Goal: Task Accomplishment & Management: Use online tool/utility

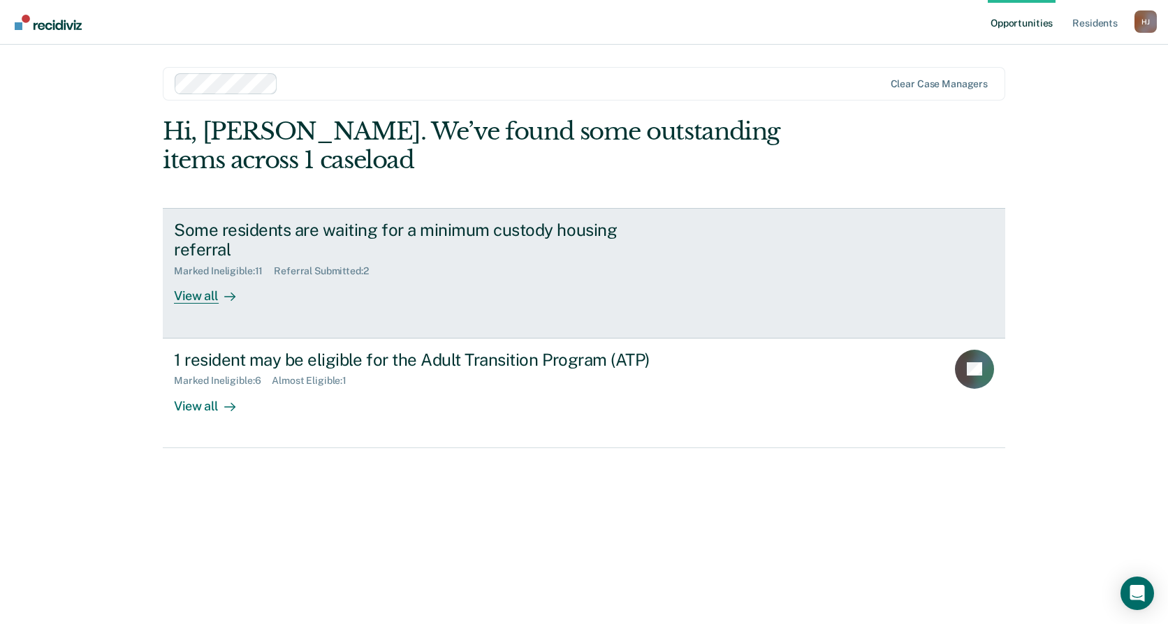
click at [366, 293] on div "Some residents are waiting for a minimum custody housing referral Marked Inelig…" at bounding box center [436, 262] width 524 height 84
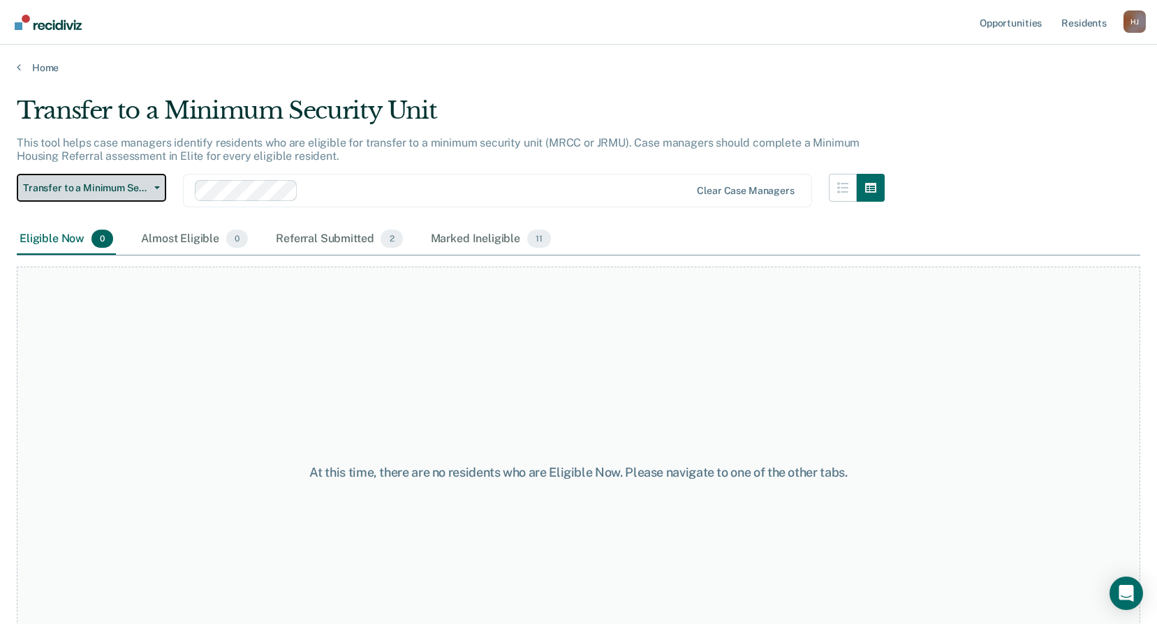
click at [130, 191] on span "Transfer to a Minimum Security Unit" at bounding box center [86, 188] width 126 height 12
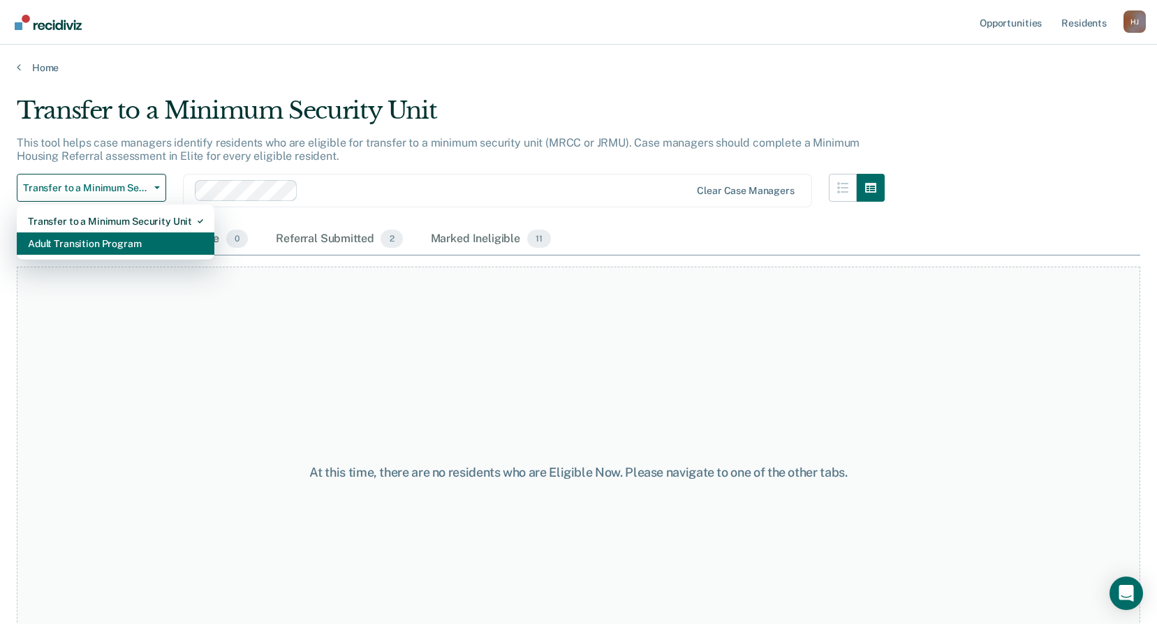
click at [188, 249] on div "Adult Transition Program" at bounding box center [115, 244] width 175 height 22
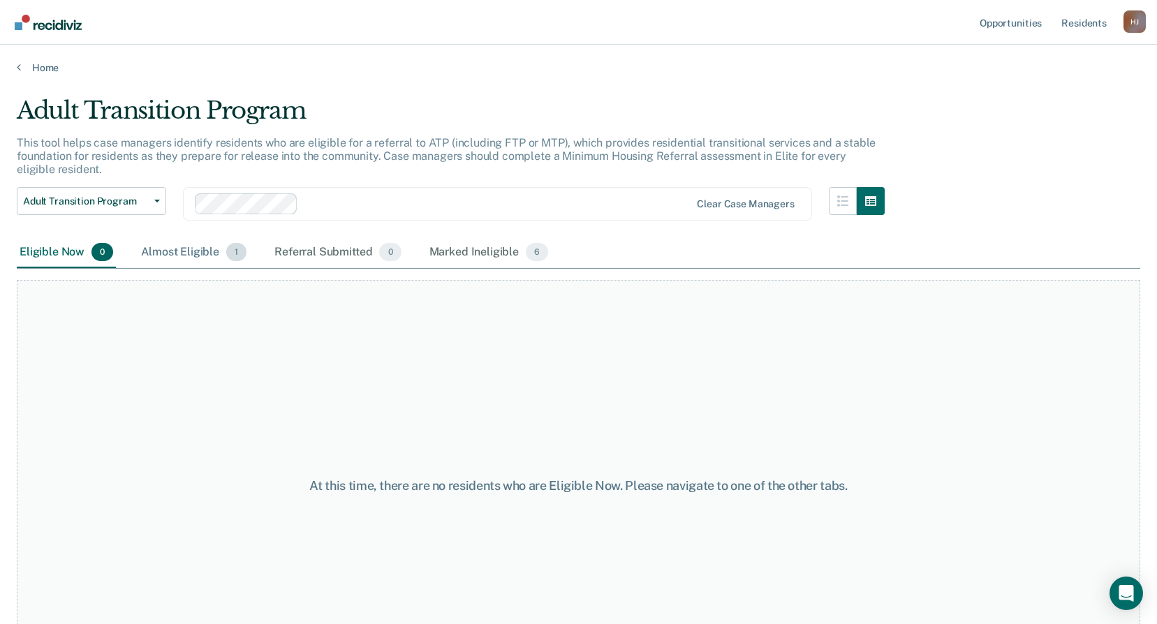
click at [180, 247] on div "Almost Eligible 1" at bounding box center [193, 252] width 111 height 31
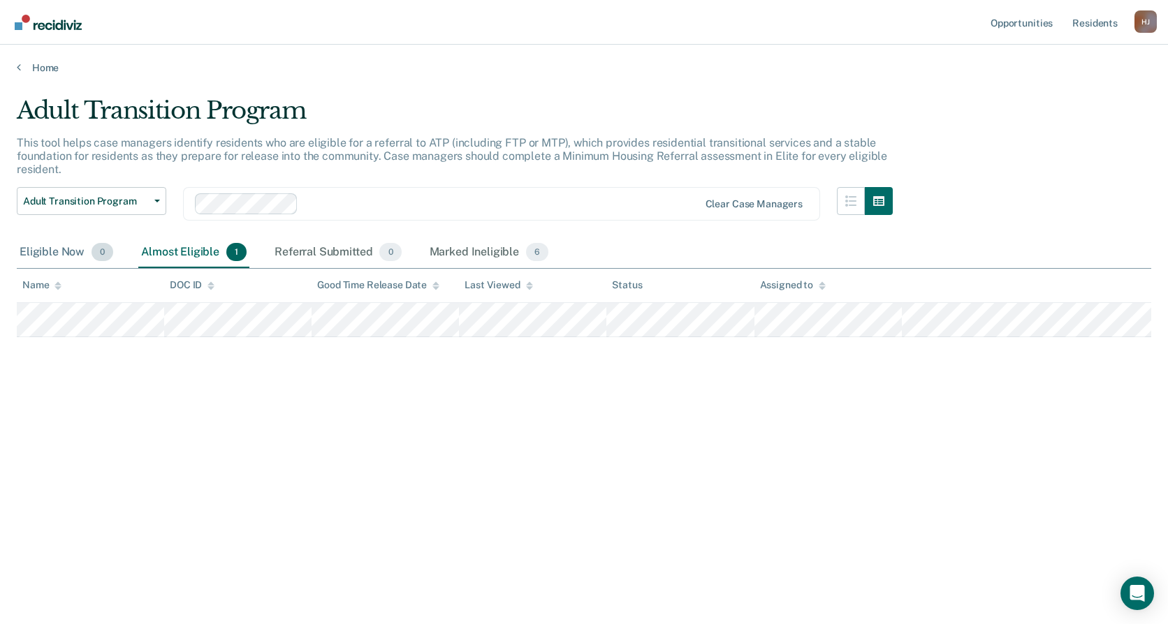
click at [83, 256] on div "Eligible Now 0" at bounding box center [66, 252] width 99 height 31
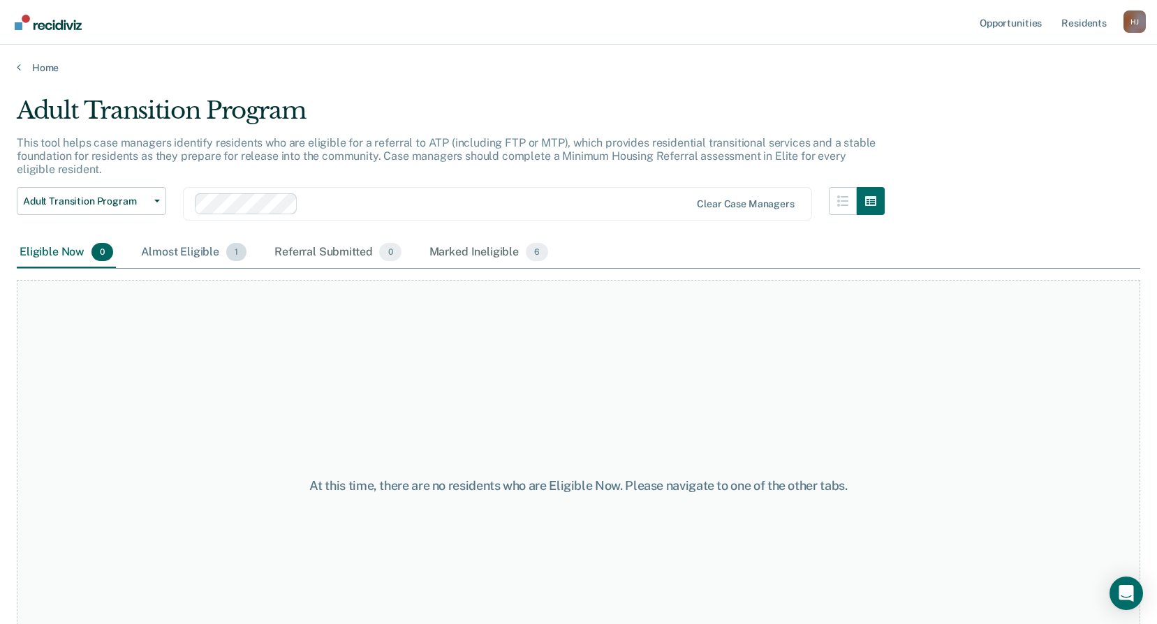
click at [198, 247] on div "Almost Eligible 1" at bounding box center [193, 252] width 111 height 31
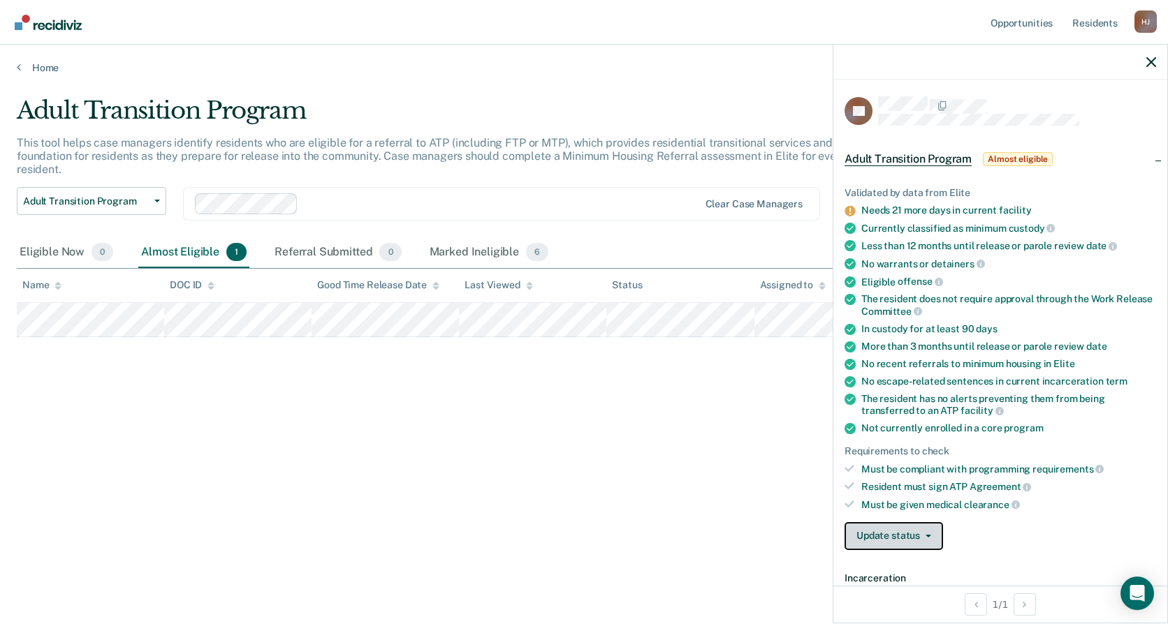
click at [922, 544] on button "Update status" at bounding box center [893, 536] width 98 height 28
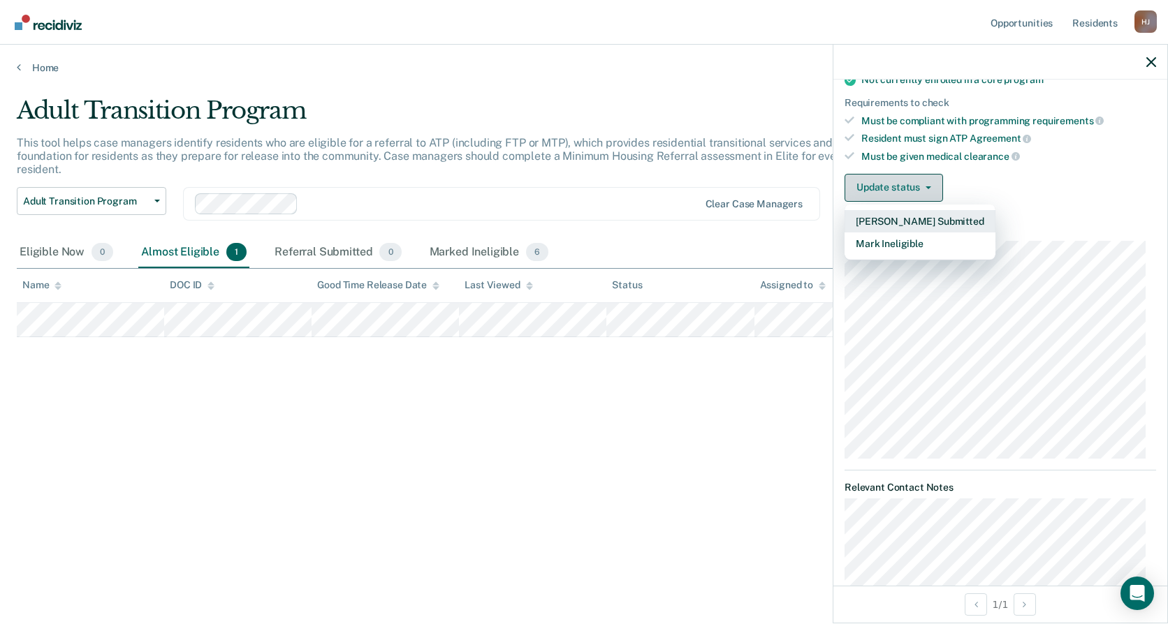
scroll to position [349, 0]
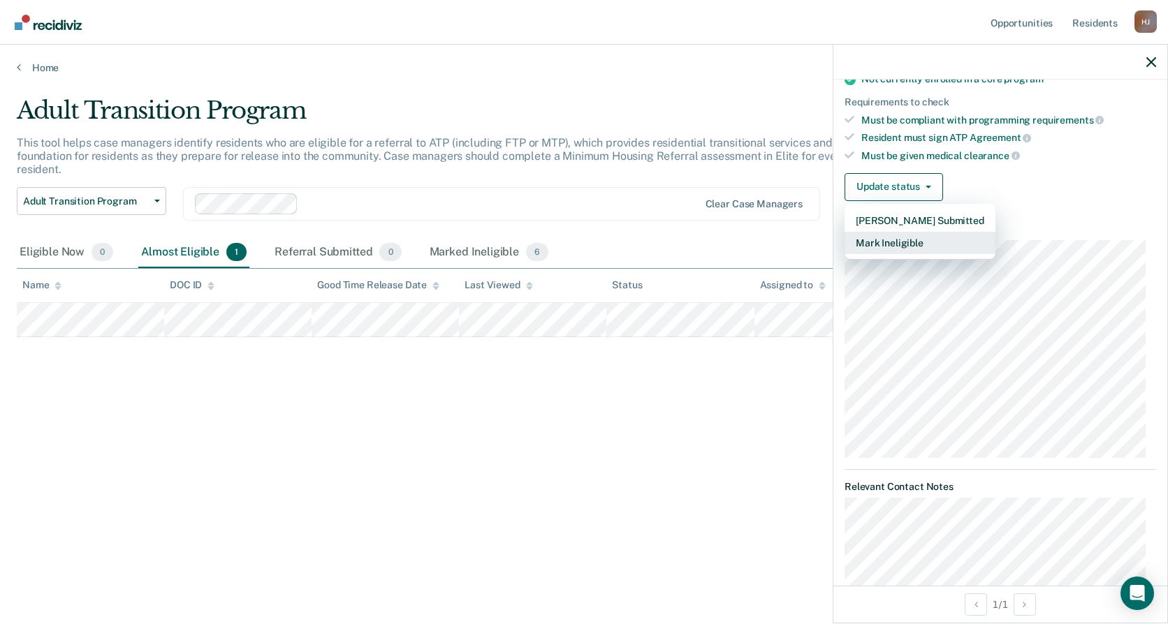
click at [929, 247] on button "Mark Ineligible" at bounding box center [919, 243] width 151 height 22
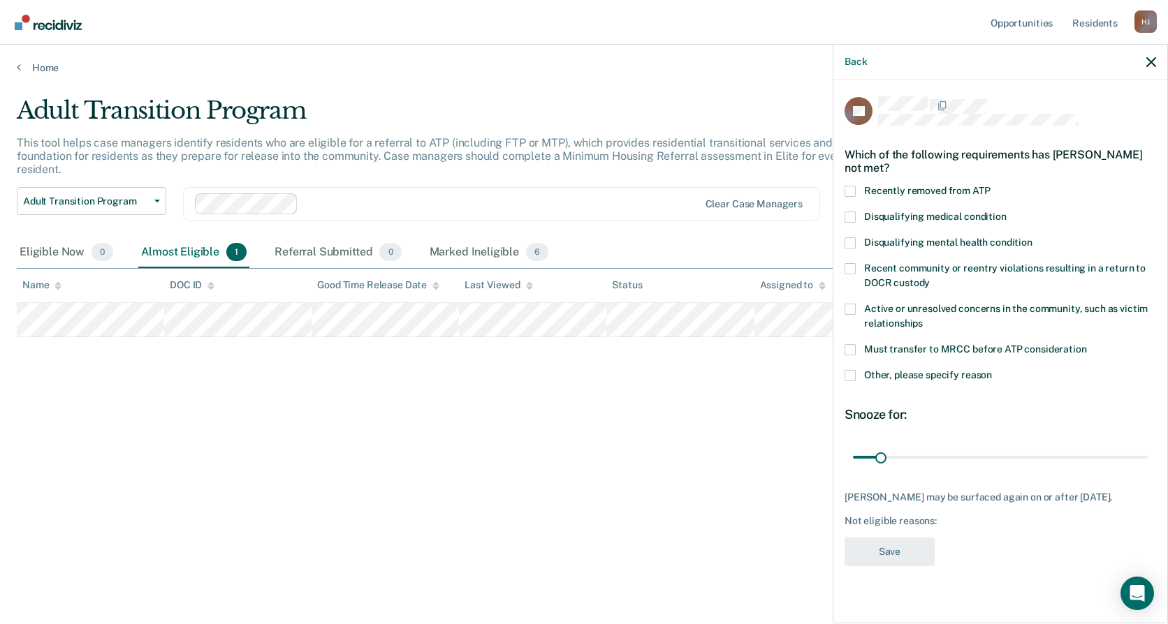
click at [942, 370] on label "Other, please specify reason" at bounding box center [999, 377] width 311 height 15
click at [992, 370] on input "Other, please specify reason" at bounding box center [992, 370] width 0 height 0
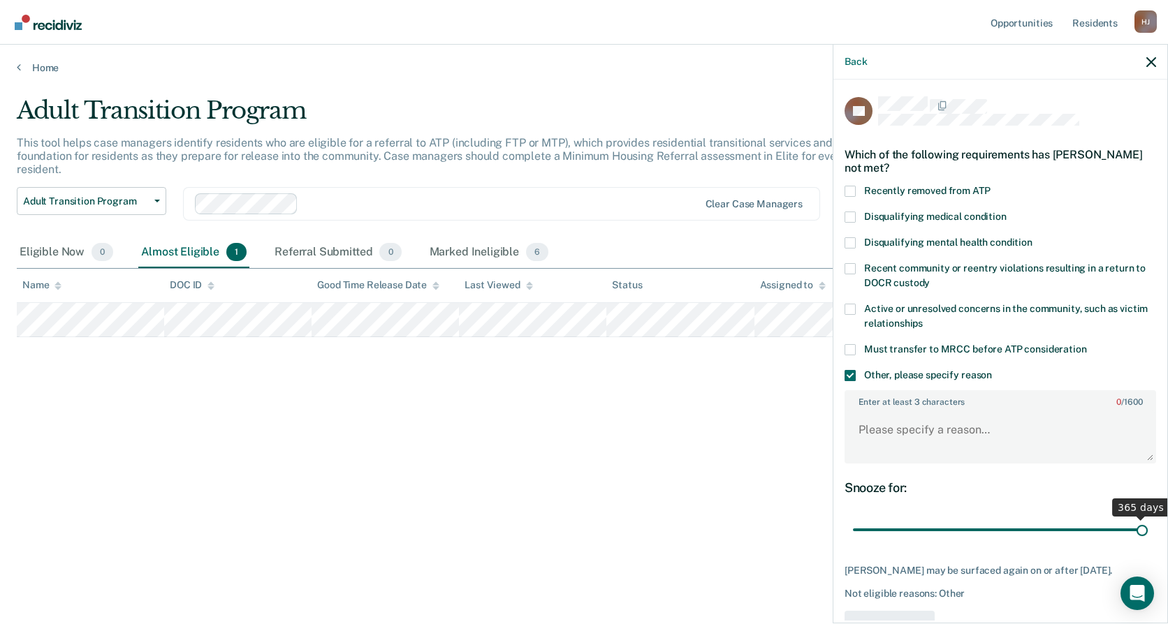
drag, startPoint x: 876, startPoint y: 518, endPoint x: 1235, endPoint y: 515, distance: 358.9
type input "365"
click at [1147, 518] on input "range" at bounding box center [1000, 530] width 295 height 24
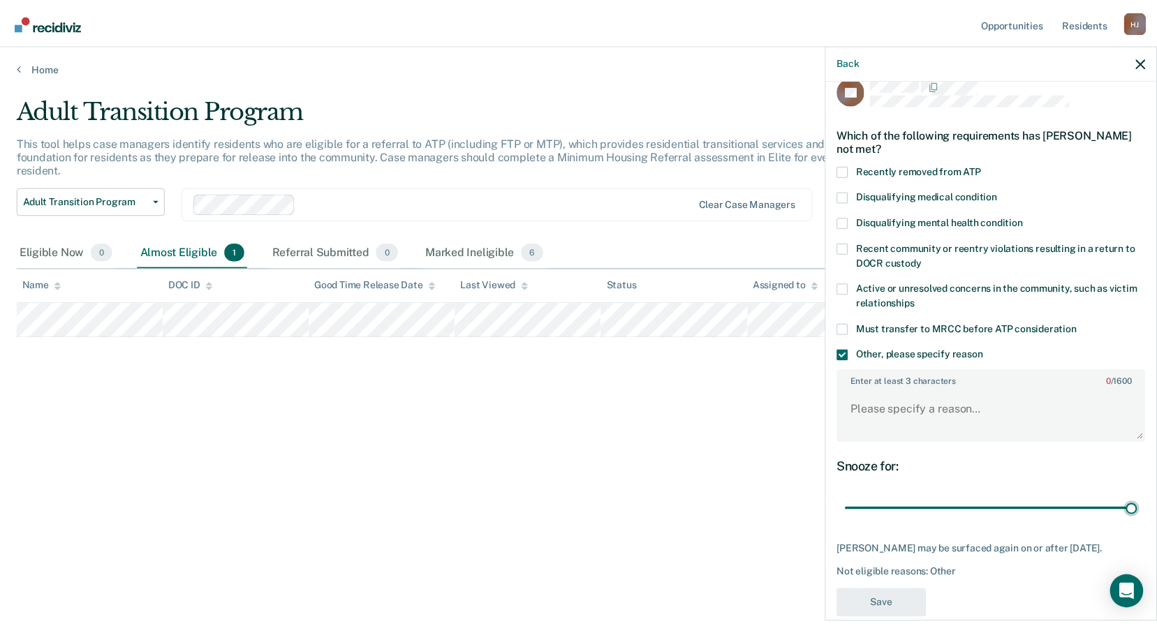
scroll to position [29, 0]
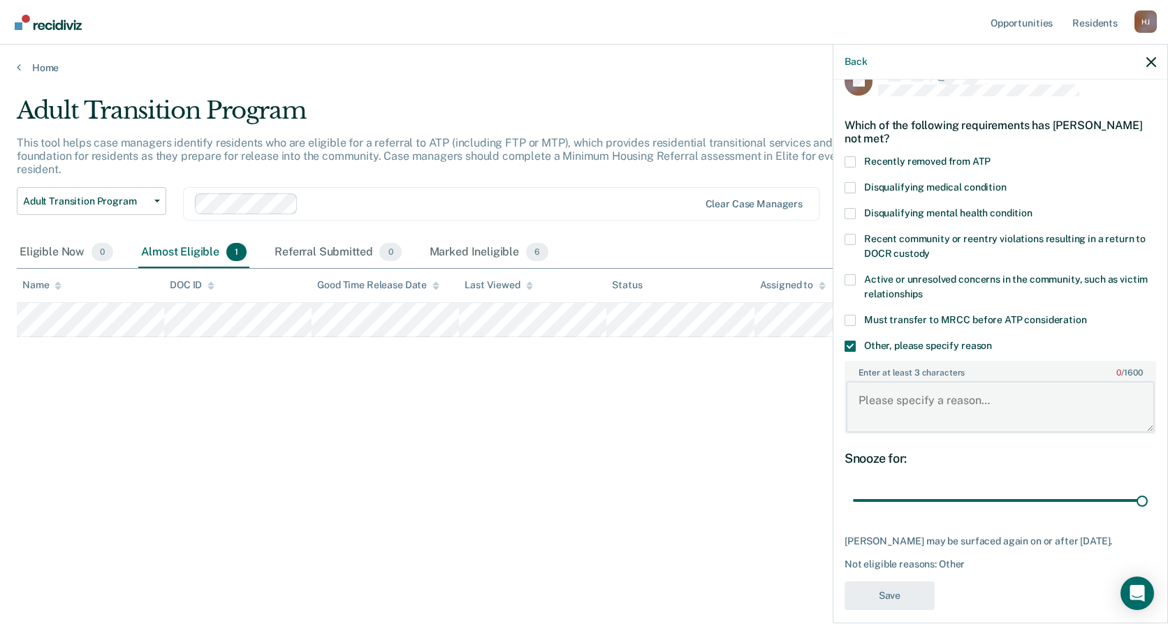
click at [892, 408] on textarea "Enter at least 3 characters 0 / 1600" at bounding box center [1000, 407] width 309 height 52
type textarea "was denied already"
click at [897, 582] on button "Save" at bounding box center [889, 596] width 90 height 29
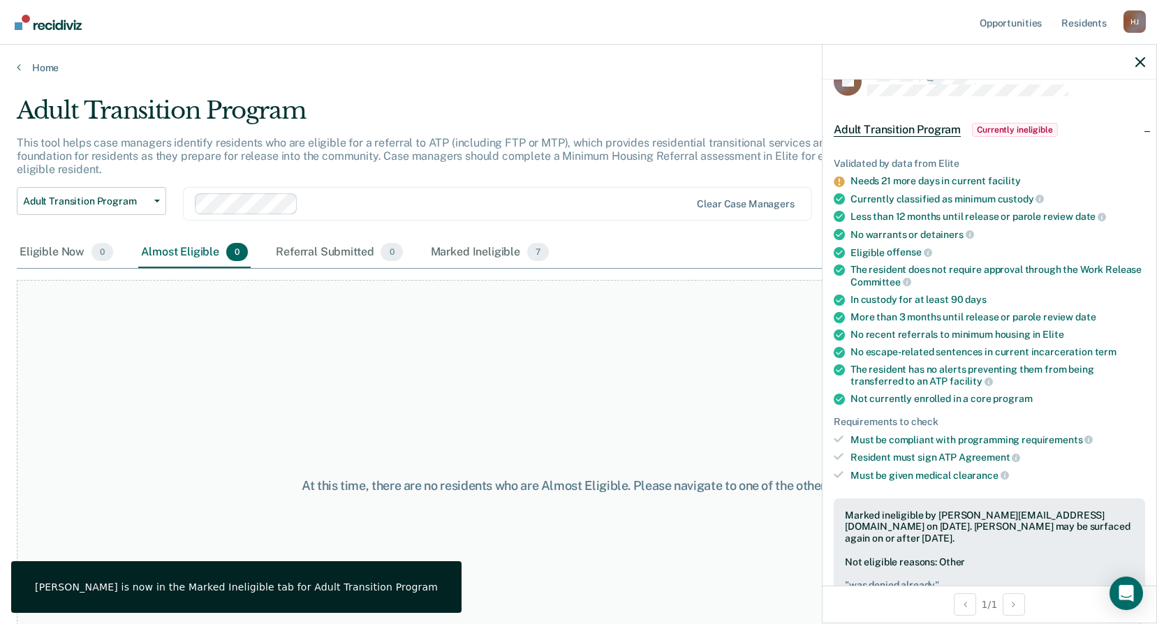
click at [623, 414] on div "At this time, there are no residents who are Almost Eligible. Please navigate t…" at bounding box center [579, 486] width 1124 height 412
click at [1147, 66] on div at bounding box center [990, 62] width 334 height 35
click at [1144, 65] on icon "button" at bounding box center [1140, 62] width 10 height 10
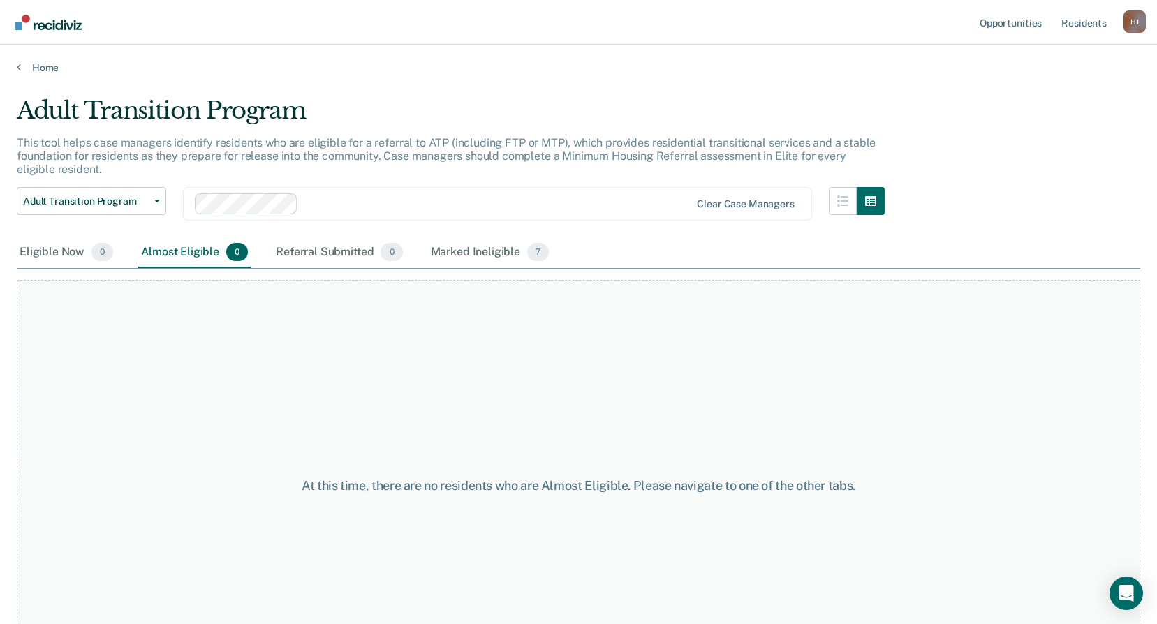
drag, startPoint x: 38, startPoint y: 0, endPoint x: 413, endPoint y: 49, distance: 378.2
click at [432, 58] on div "Home" at bounding box center [578, 59] width 1157 height 29
